Goal: Communication & Community: Answer question/provide support

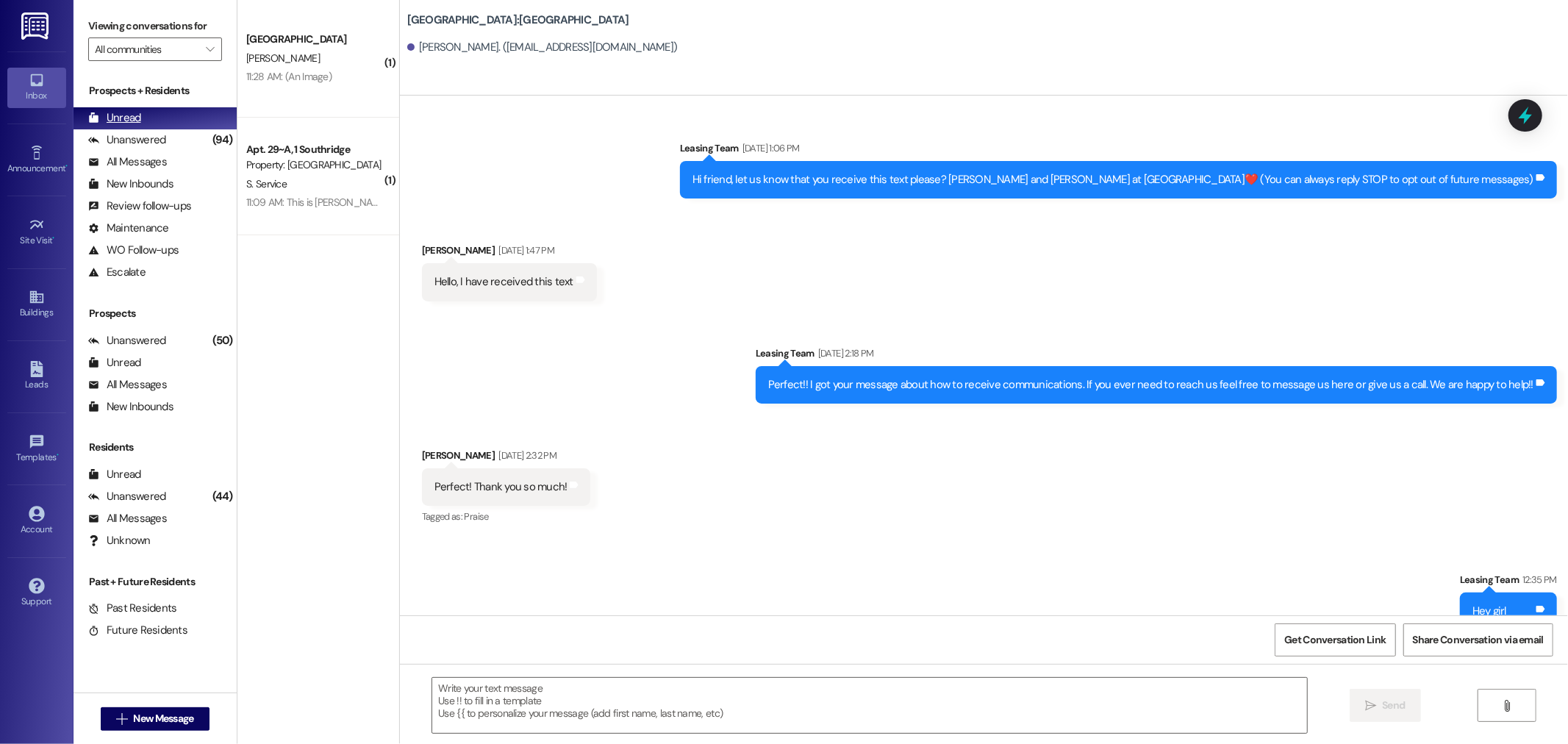
click at [123, 108] on div "Unread (0)" at bounding box center [155, 118] width 163 height 22
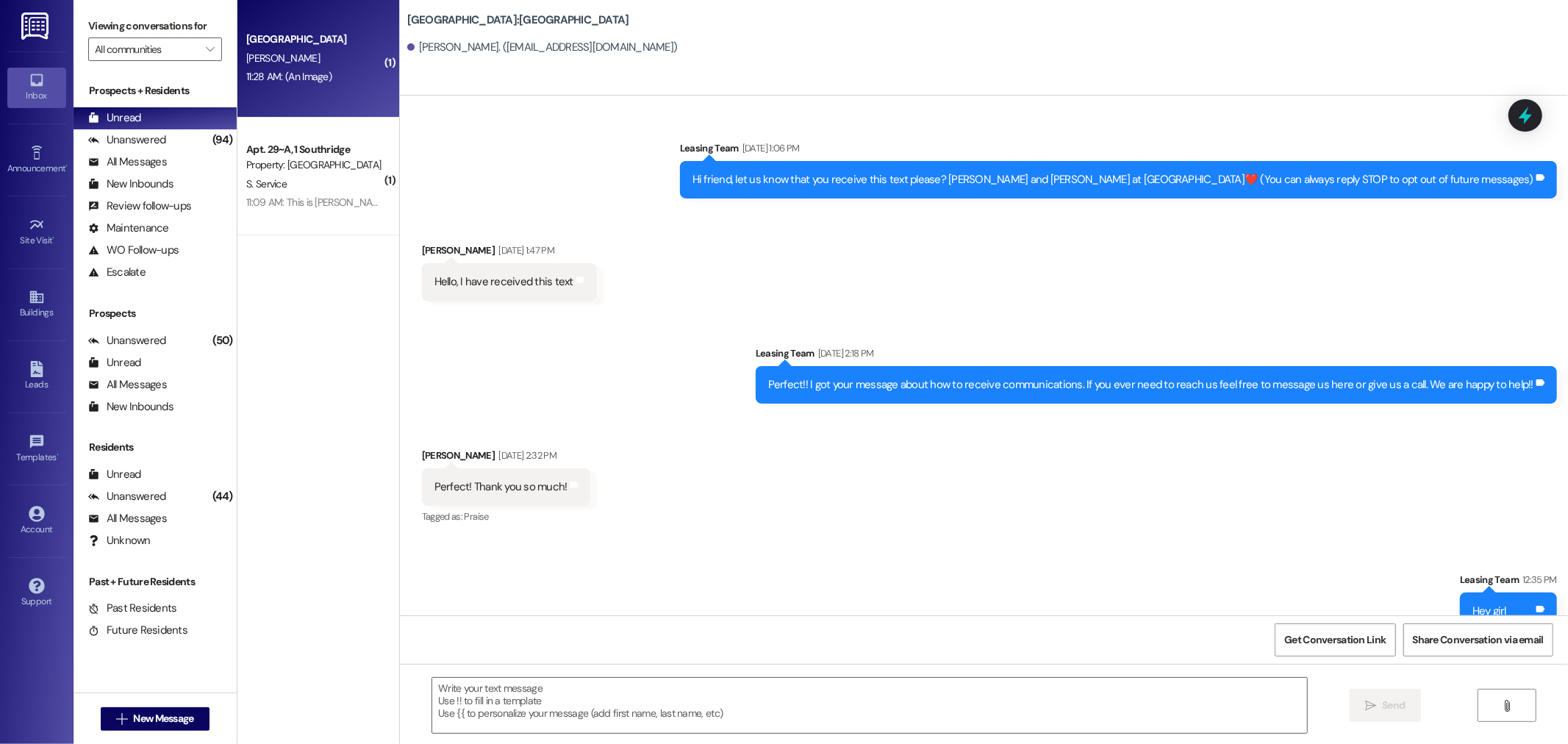
click at [306, 52] on div "[PERSON_NAME]" at bounding box center [314, 59] width 139 height 18
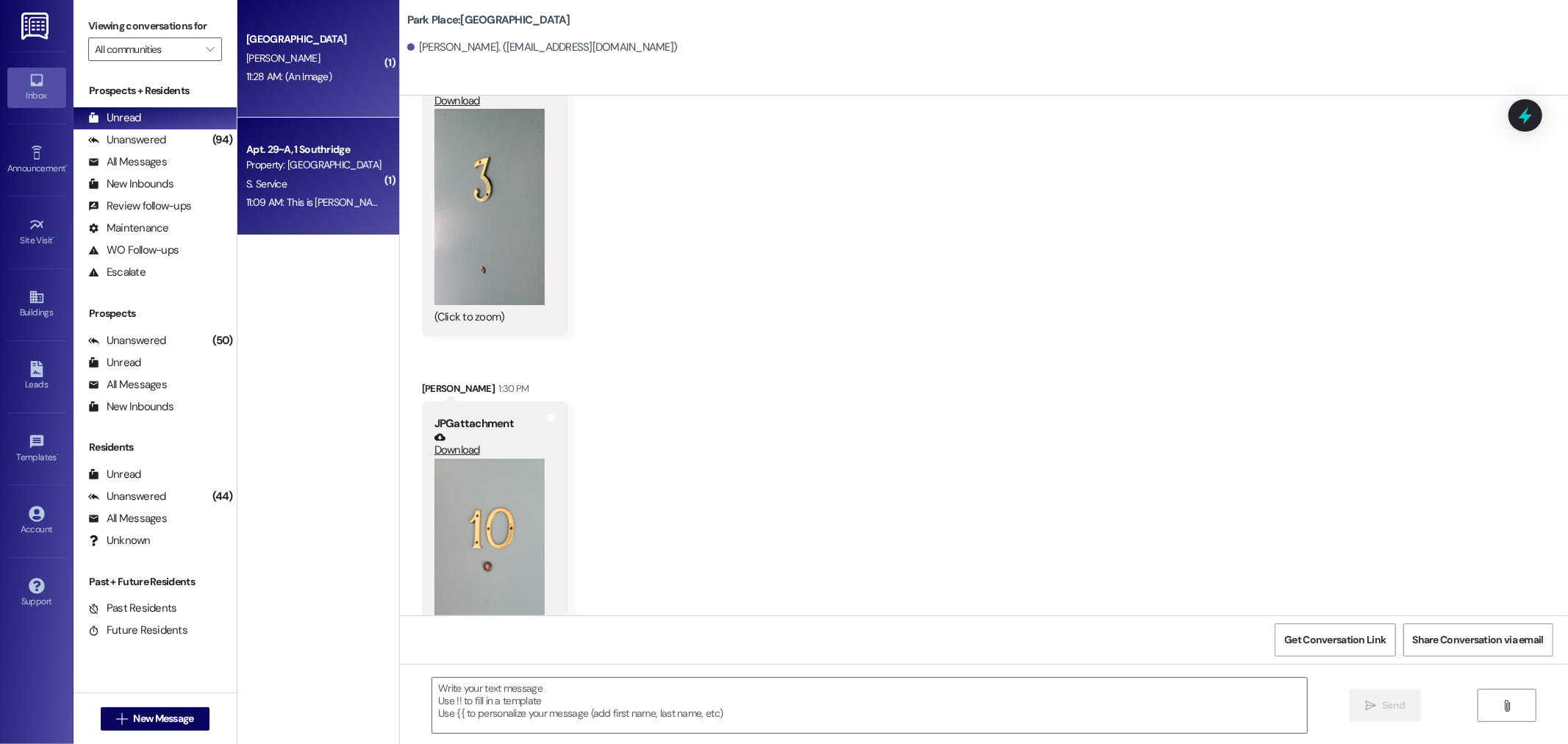
scroll to position [10636, 0]
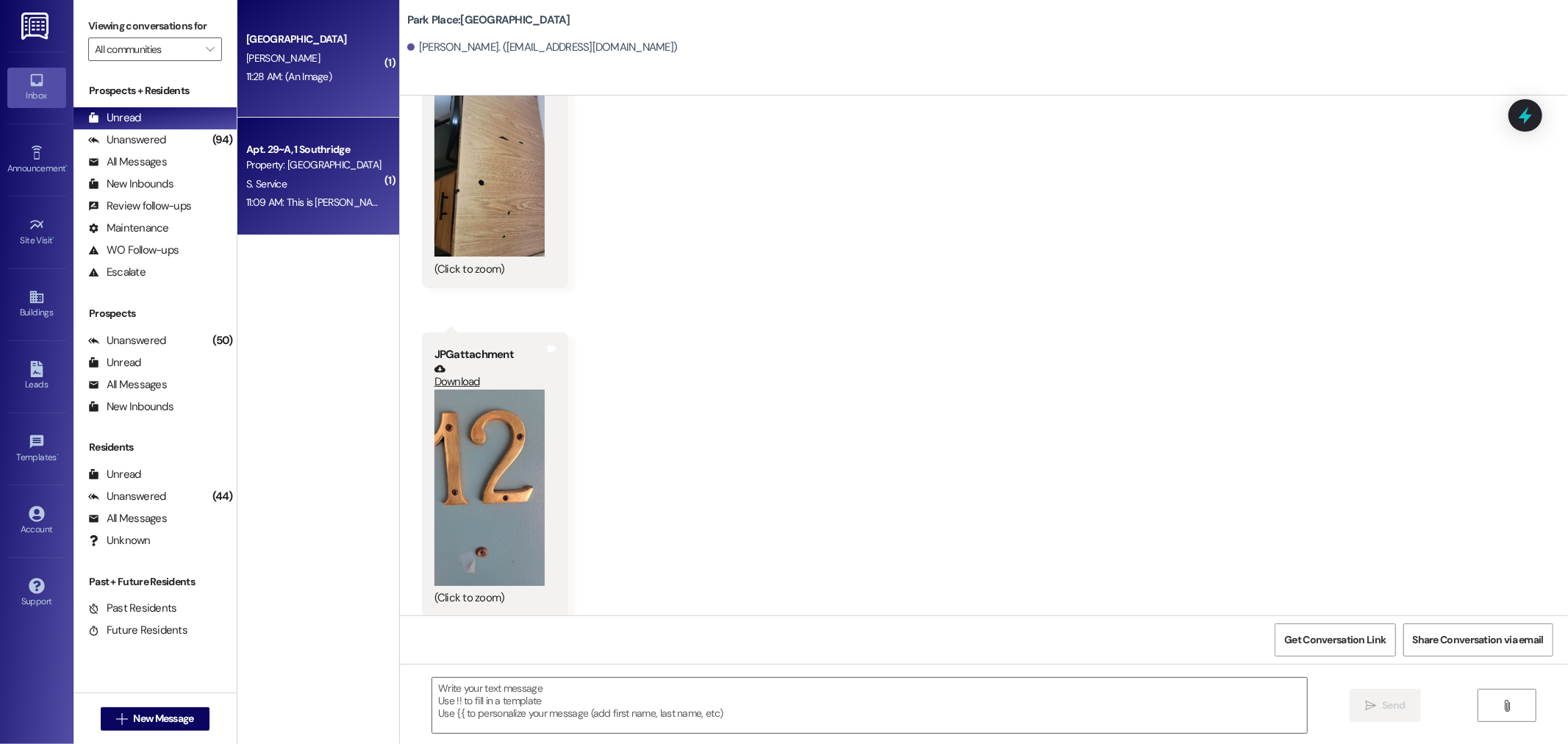
click at [295, 178] on div "S. Service" at bounding box center [314, 184] width 139 height 18
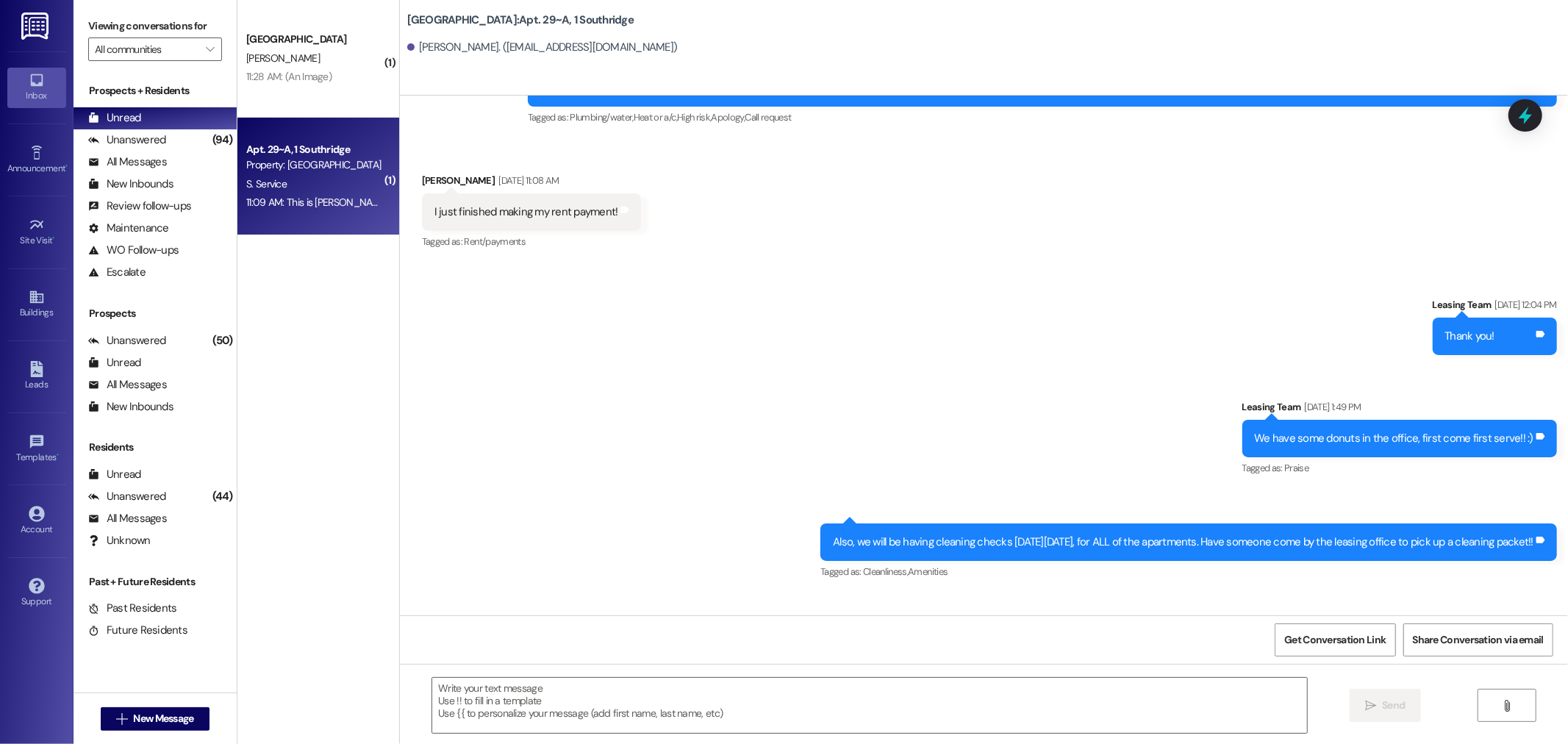
scroll to position [11912, 0]
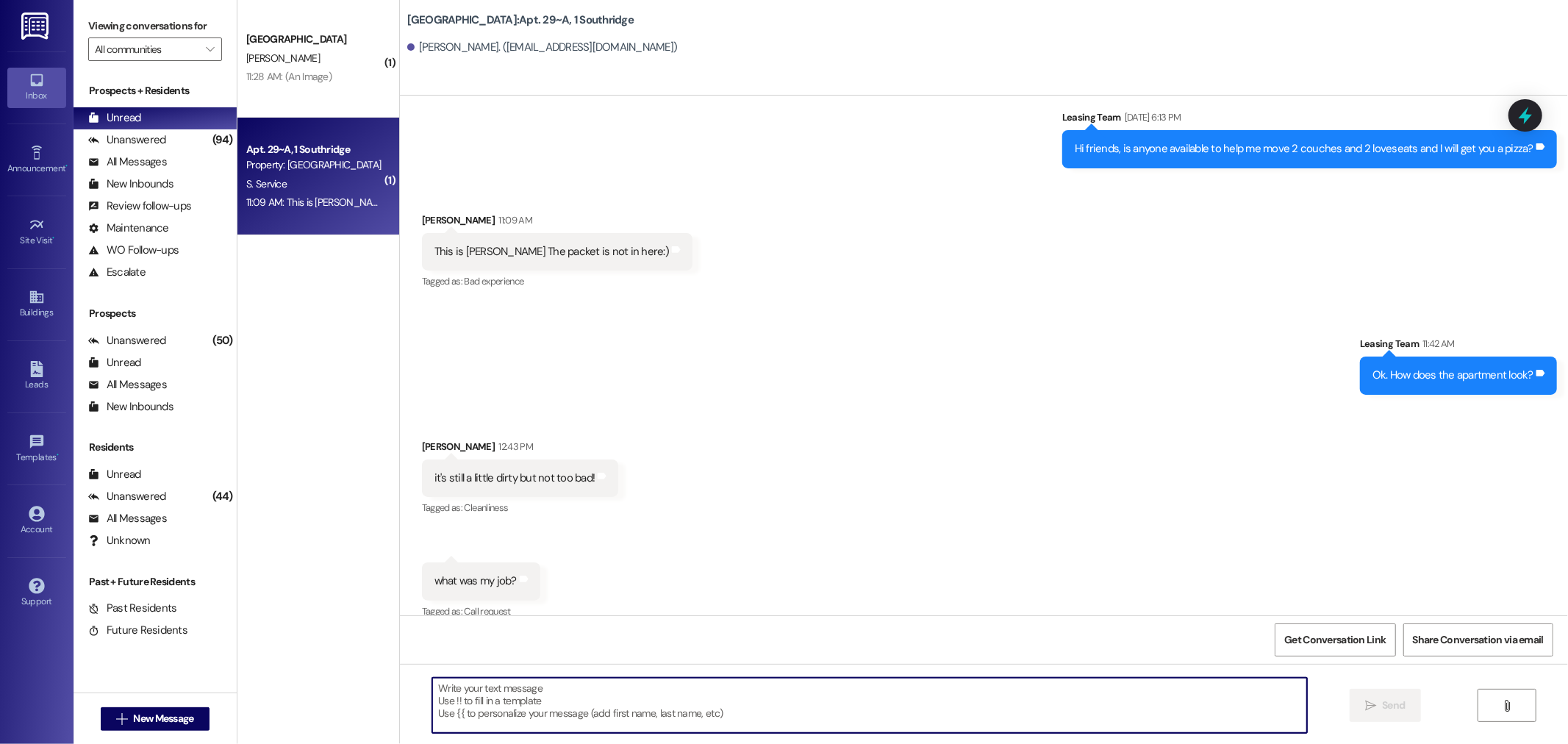
type textarea "❤️"
